Goal: Navigation & Orientation: Find specific page/section

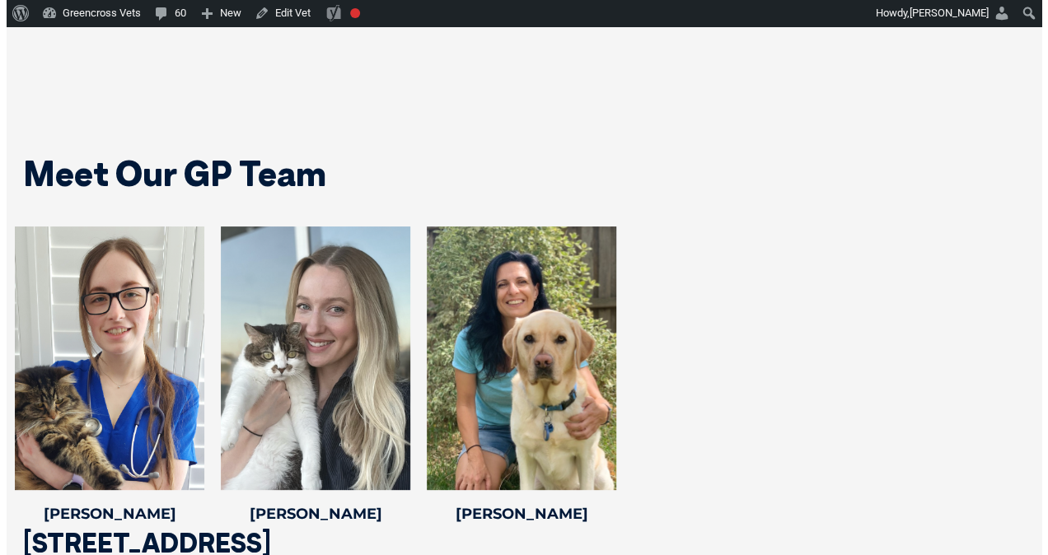
scroll to position [3213, 0]
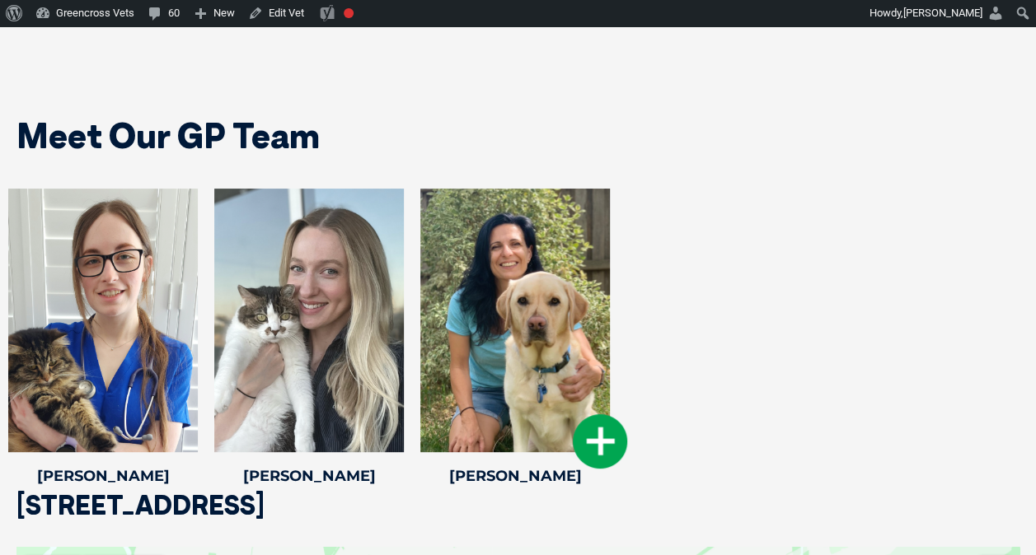
drag, startPoint x: 503, startPoint y: 297, endPoint x: 491, endPoint y: 295, distance: 11.7
click at [491, 295] on div at bounding box center [514, 321] width 189 height 264
click at [587, 426] on icon at bounding box center [600, 441] width 54 height 54
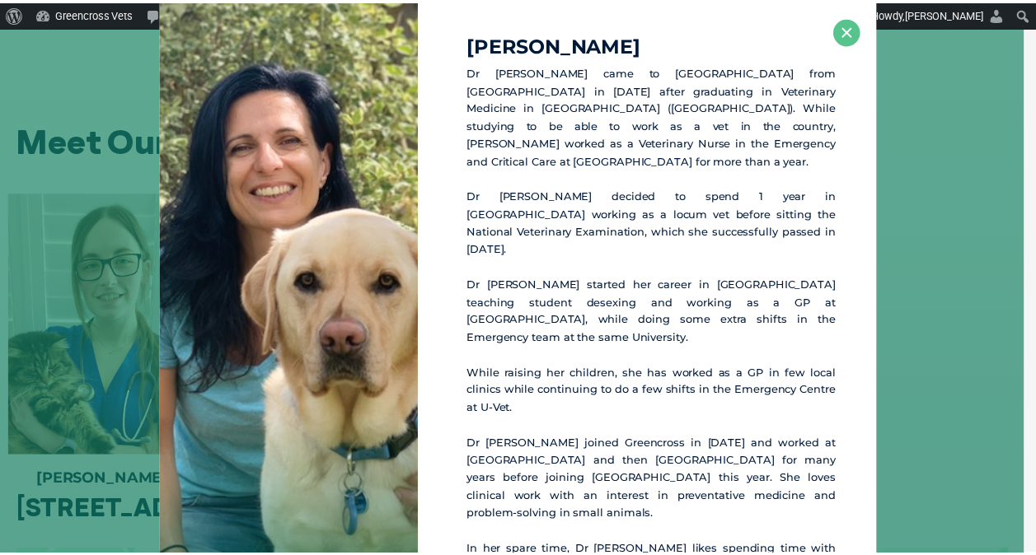
scroll to position [3208, 0]
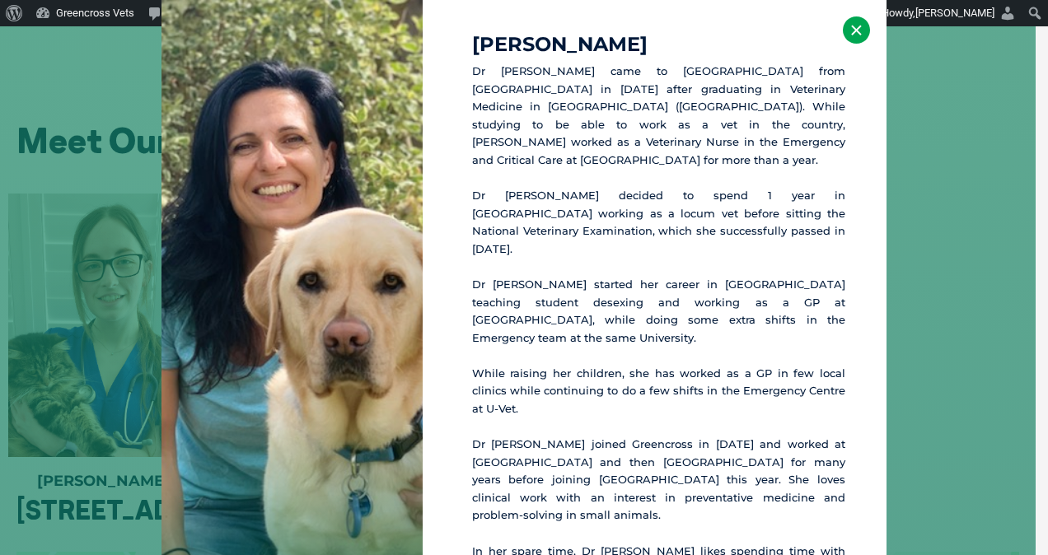
drag, startPoint x: 314, startPoint y: 242, endPoint x: 847, endPoint y: 26, distance: 575.1
click at [847, 26] on button "×" at bounding box center [856, 29] width 27 height 27
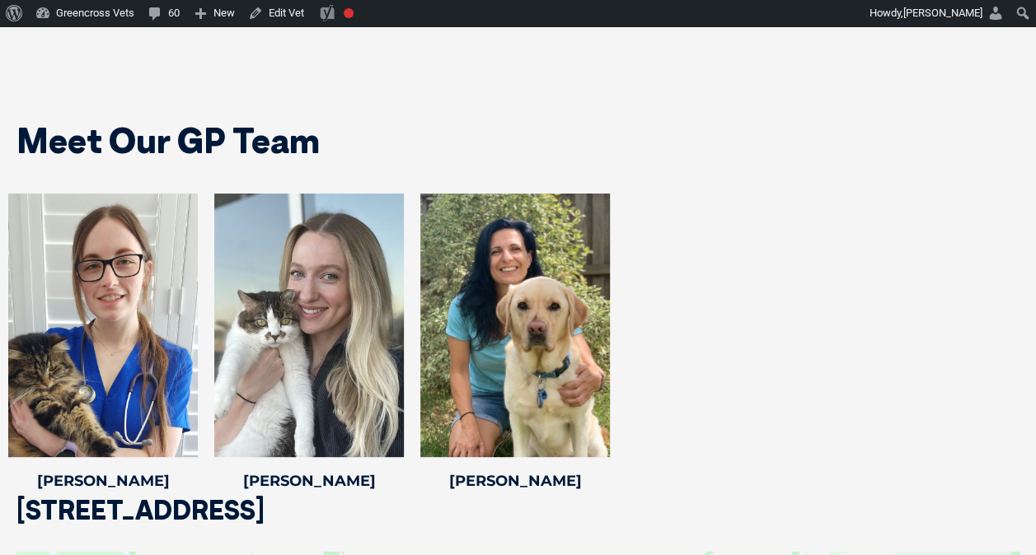
drag, startPoint x: 483, startPoint y: 275, endPoint x: 470, endPoint y: 48, distance: 227.8
click at [470, 48] on div "Meet Our GP Team [PERSON_NAME] [PERSON_NAME] BSc DVM GradCertSAUA (Ultrasound) …" at bounding box center [518, 294] width 1036 height 535
drag, startPoint x: 483, startPoint y: 220, endPoint x: 698, endPoint y: 117, distance: 238.4
click at [698, 117] on div "Meet Our GP Team" at bounding box center [518, 135] width 1036 height 84
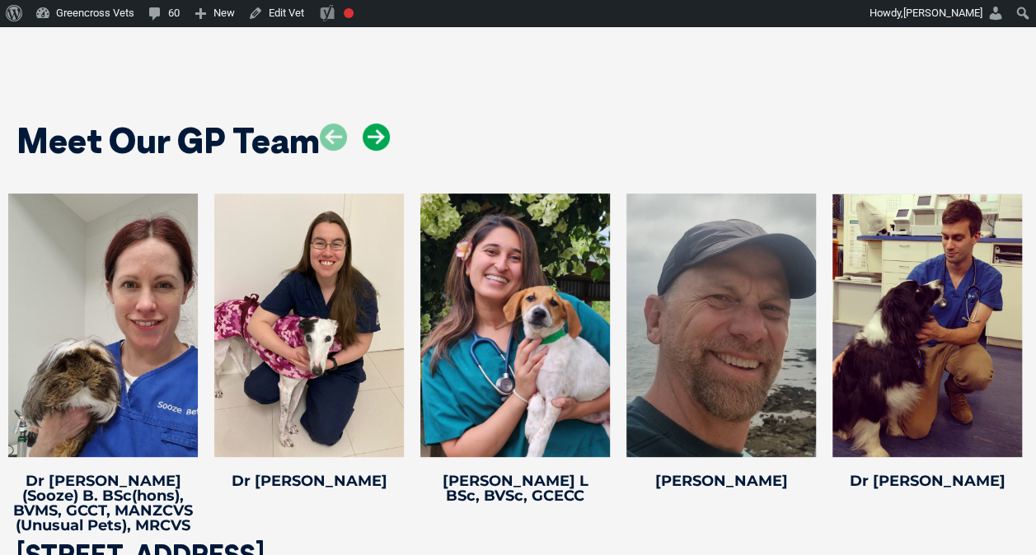
click at [381, 124] on icon at bounding box center [375, 137] width 27 height 27
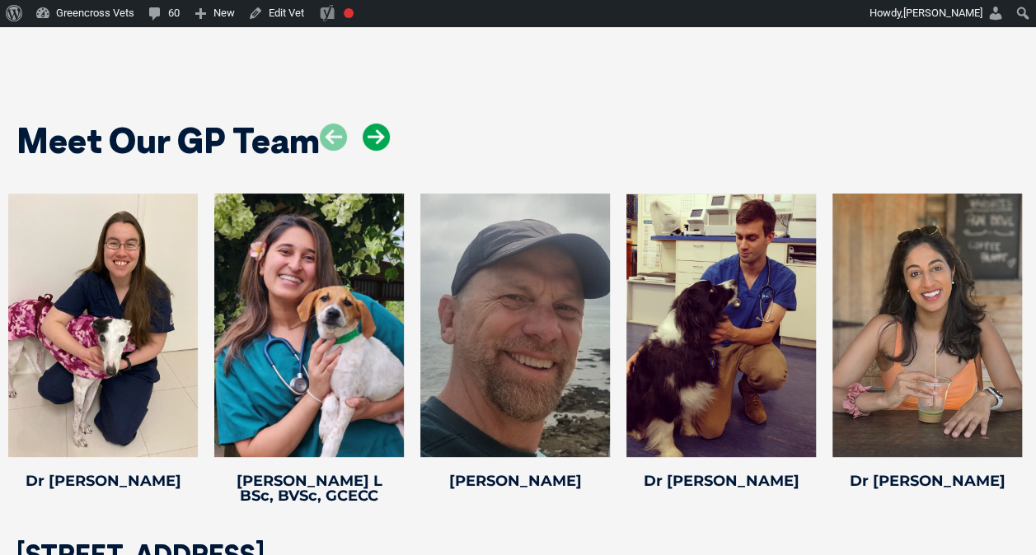
click at [381, 124] on icon at bounding box center [375, 137] width 27 height 27
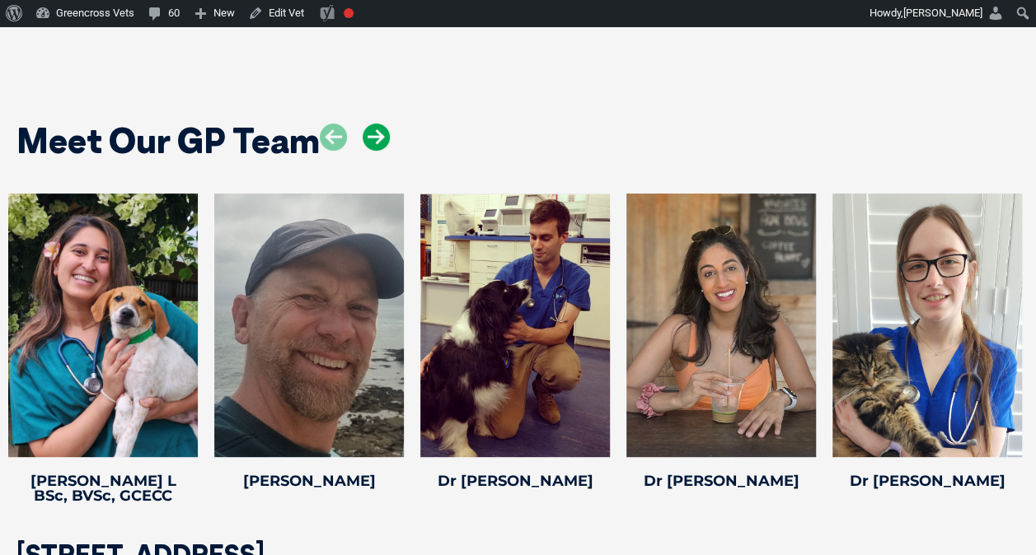
click at [381, 124] on icon at bounding box center [375, 137] width 27 height 27
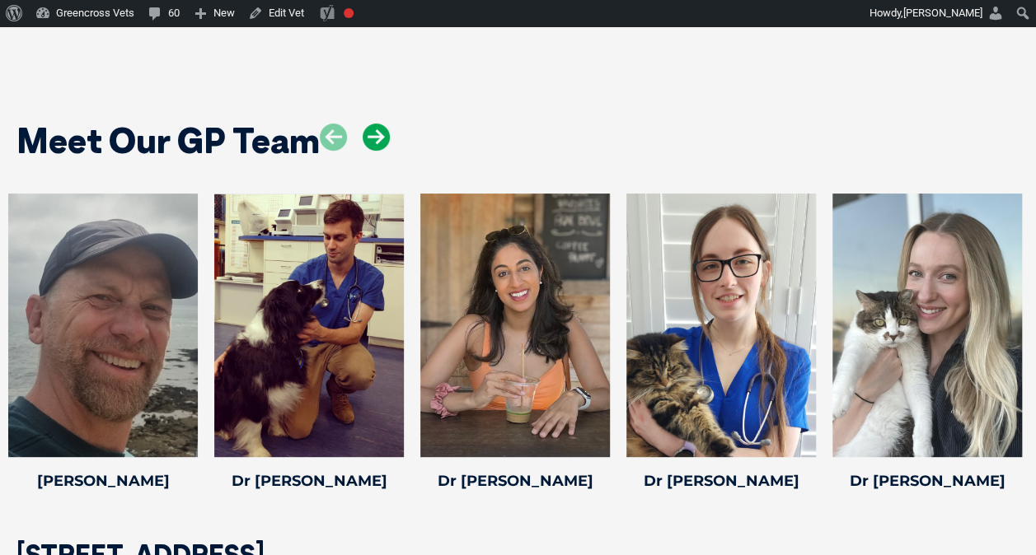
click at [381, 124] on icon at bounding box center [375, 137] width 27 height 27
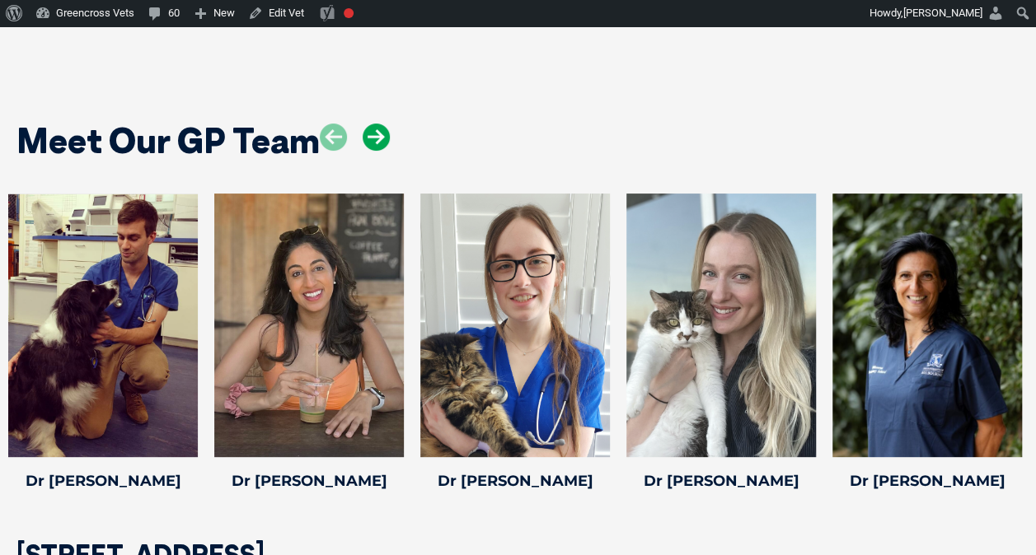
click at [381, 124] on icon at bounding box center [375, 137] width 27 height 27
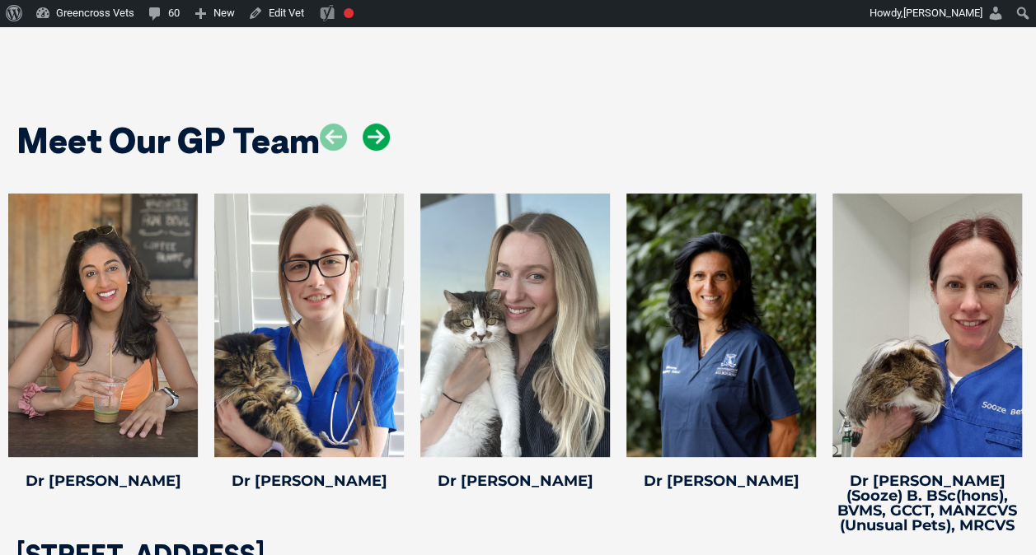
click at [381, 124] on icon at bounding box center [375, 137] width 27 height 27
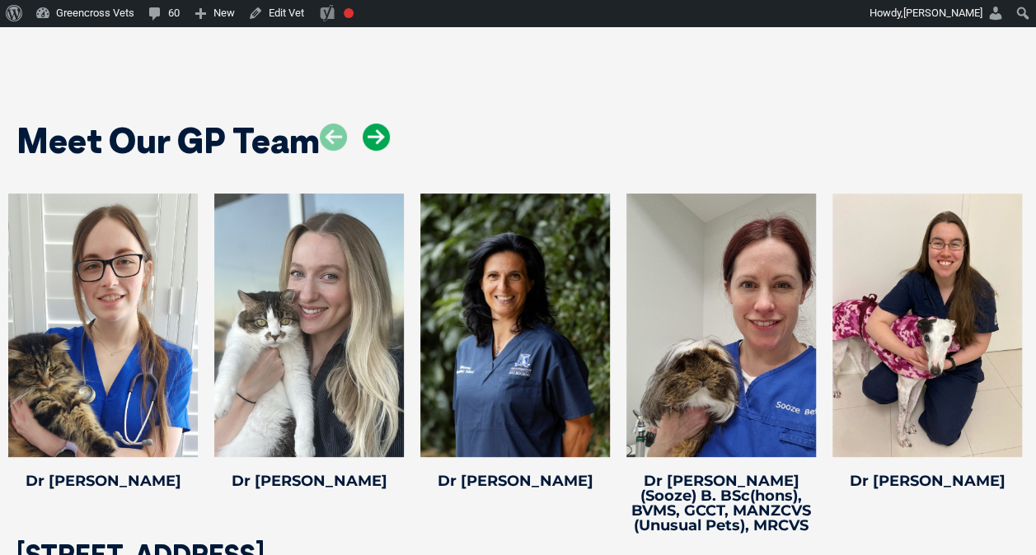
click at [381, 124] on icon at bounding box center [375, 137] width 27 height 27
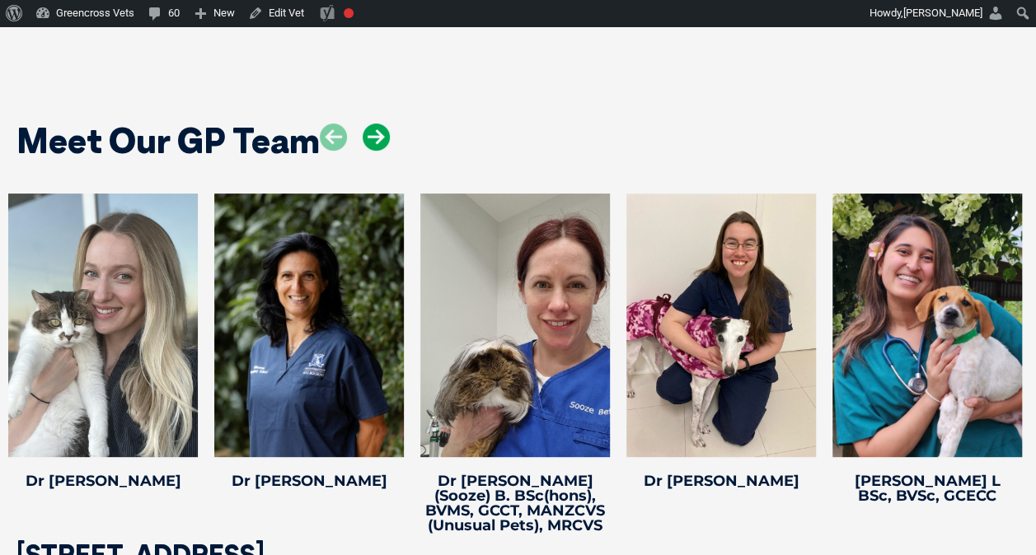
click at [381, 124] on icon at bounding box center [375, 137] width 27 height 27
